Goal: Check status: Check status

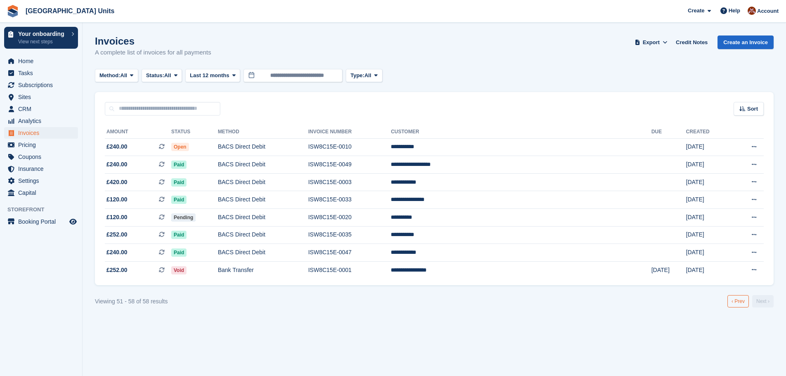
click at [740, 304] on link "‹ Prev" at bounding box center [737, 301] width 21 height 12
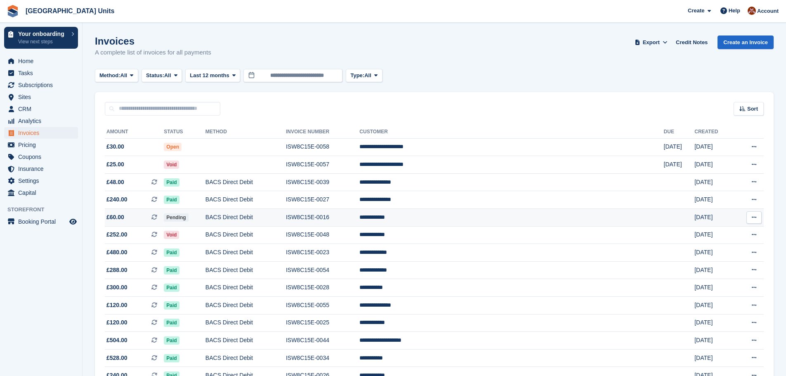
click at [286, 219] on td "BACS Direct Debit" at bounding box center [245, 218] width 80 height 18
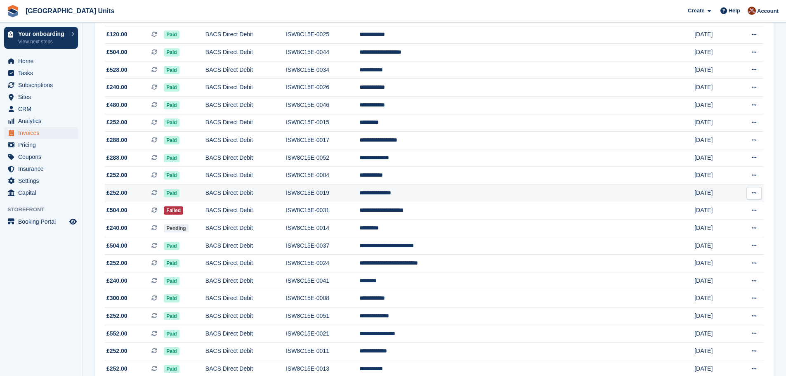
scroll to position [289, 0]
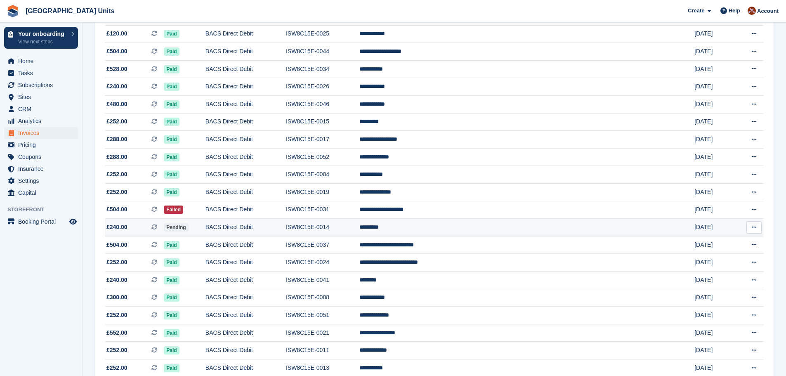
click at [263, 229] on td "BACS Direct Debit" at bounding box center [245, 228] width 80 height 18
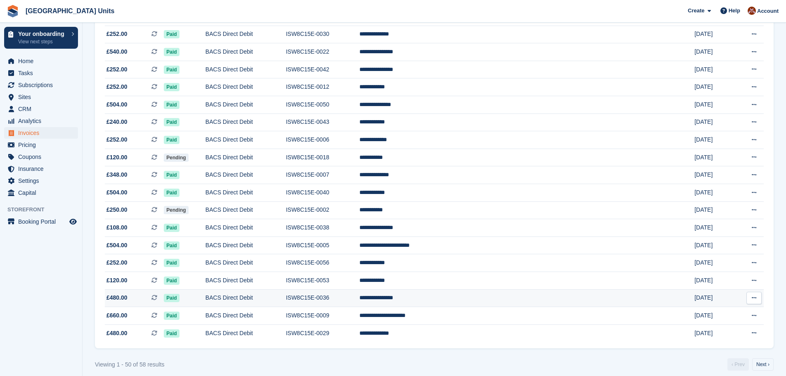
scroll to position [682, 0]
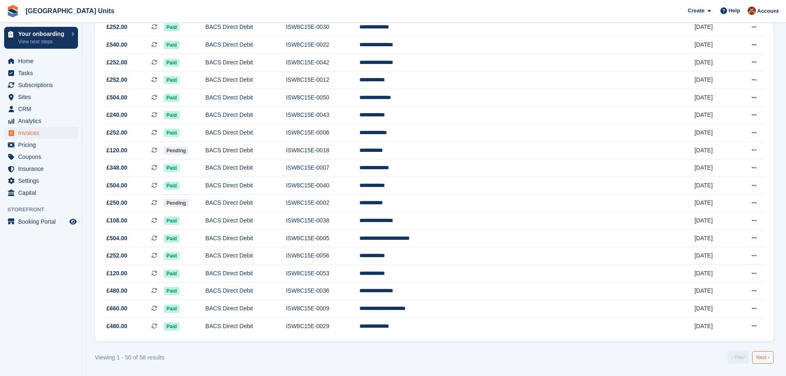
click at [765, 358] on link "Next ›" at bounding box center [762, 357] width 21 height 12
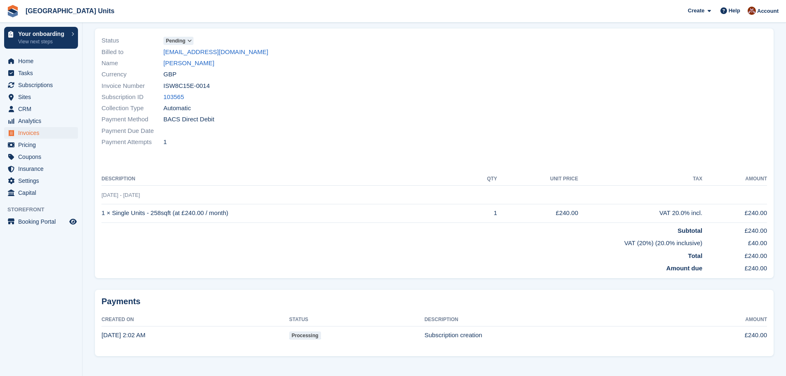
scroll to position [63, 0]
